Goal: Navigation & Orientation: Find specific page/section

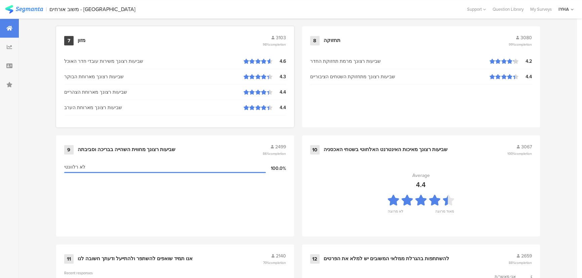
scroll to position [702, 0]
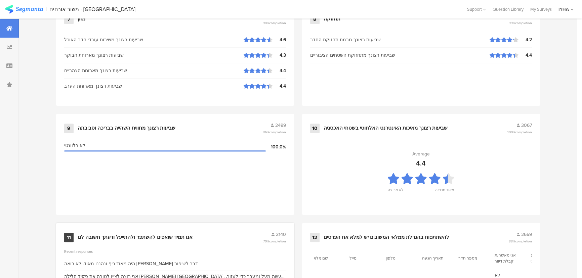
scroll to position [706, 0]
